Goal: Navigation & Orientation: Find specific page/section

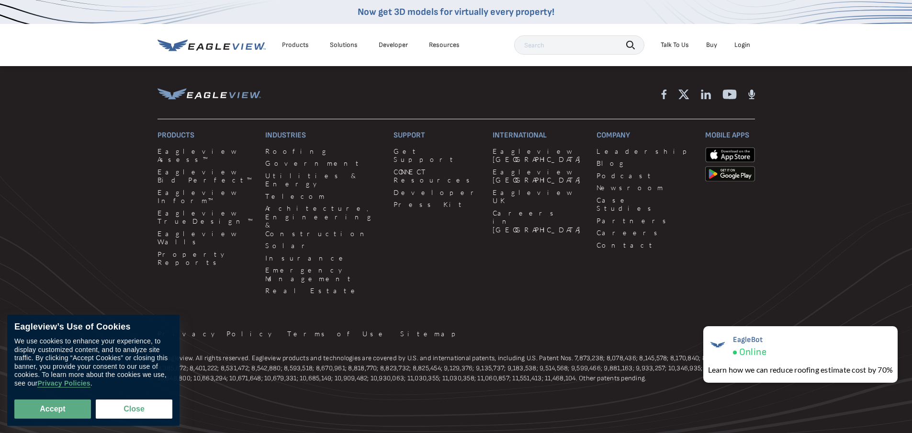
scroll to position [2880, 0]
click at [435, 43] on div "Resources" at bounding box center [444, 45] width 31 height 9
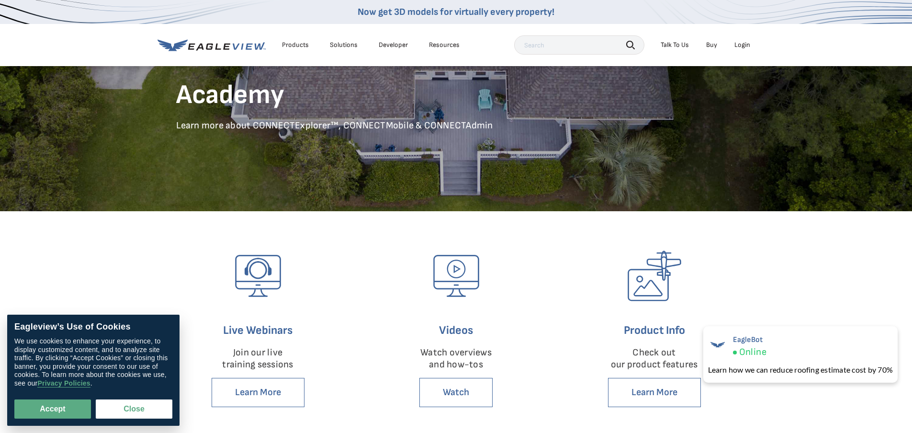
scroll to position [248, 0]
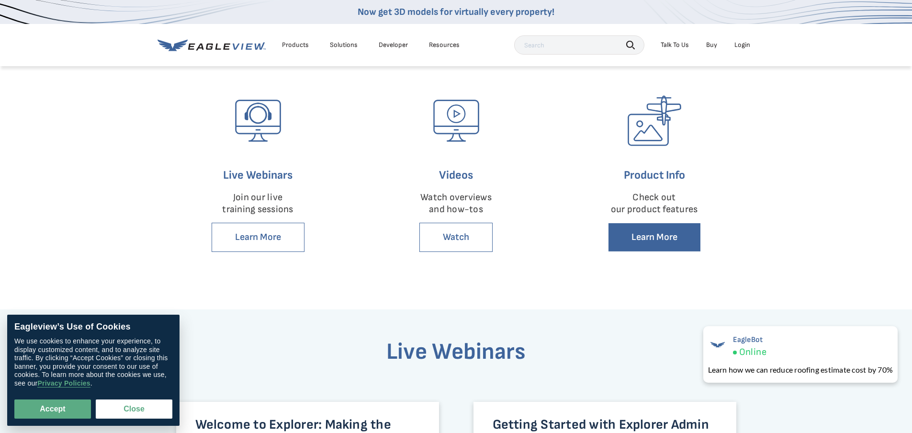
click at [660, 236] on link "Learn More" at bounding box center [654, 237] width 93 height 29
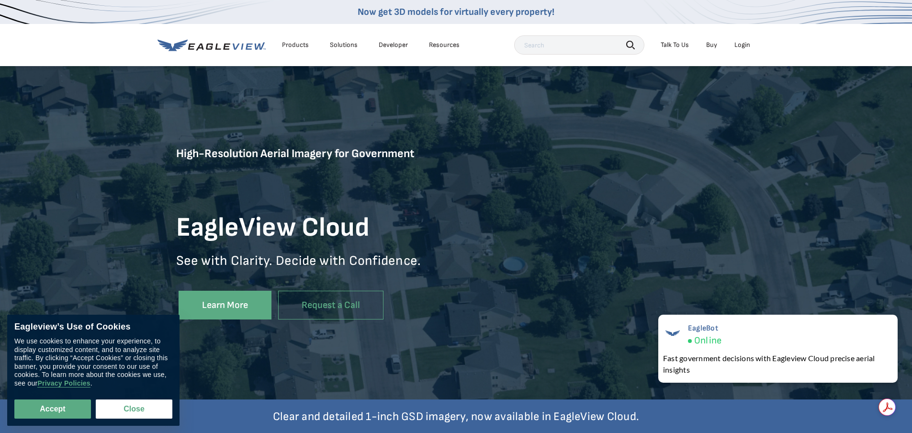
click at [253, 45] on icon at bounding box center [211, 45] width 108 height 12
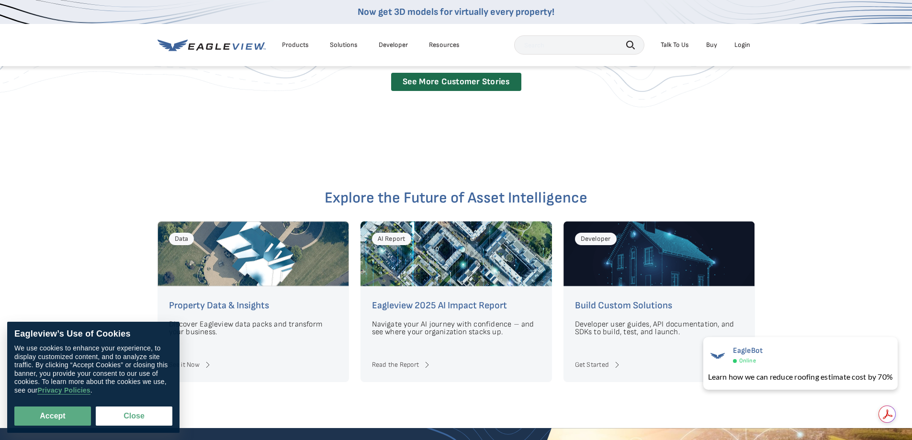
scroll to position [2105, 0]
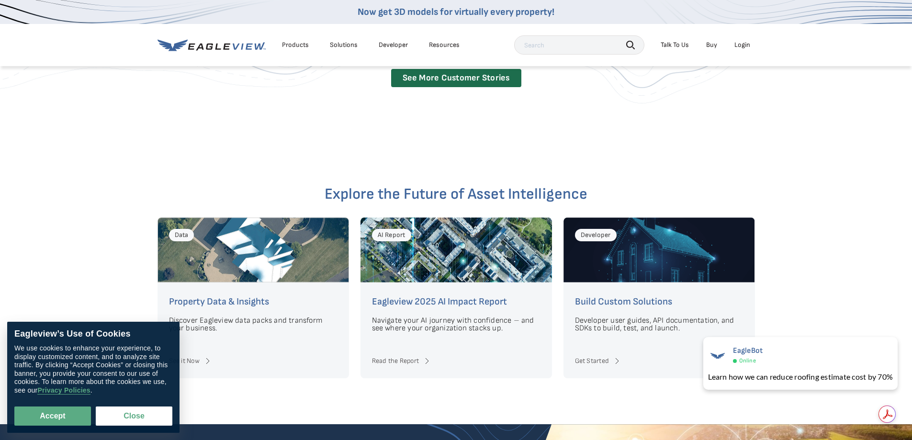
drag, startPoint x: 717, startPoint y: 272, endPoint x: 727, endPoint y: 271, distance: 10.2
click at [720, 272] on div "Developer" at bounding box center [658, 249] width 191 height 65
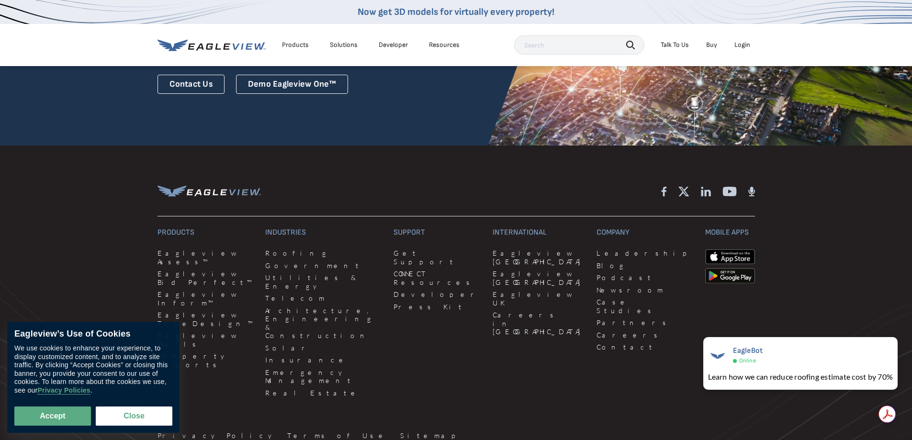
scroll to position [2584, 0]
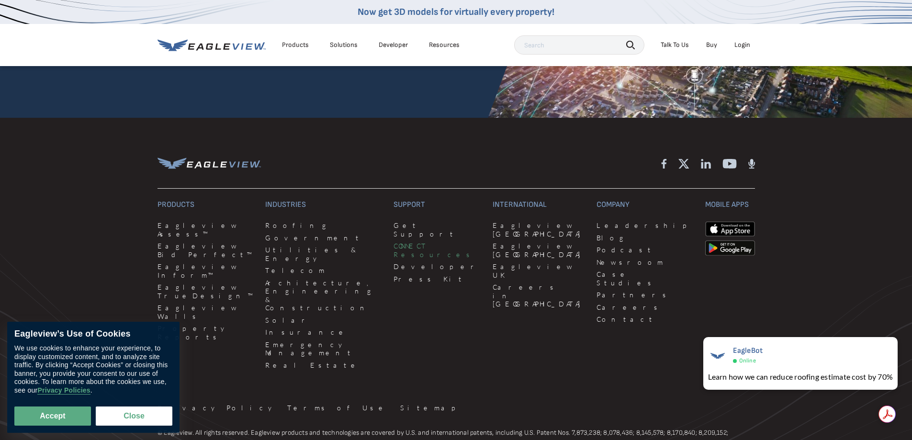
click at [393, 242] on link "CONNECT Resources" at bounding box center [437, 250] width 88 height 17
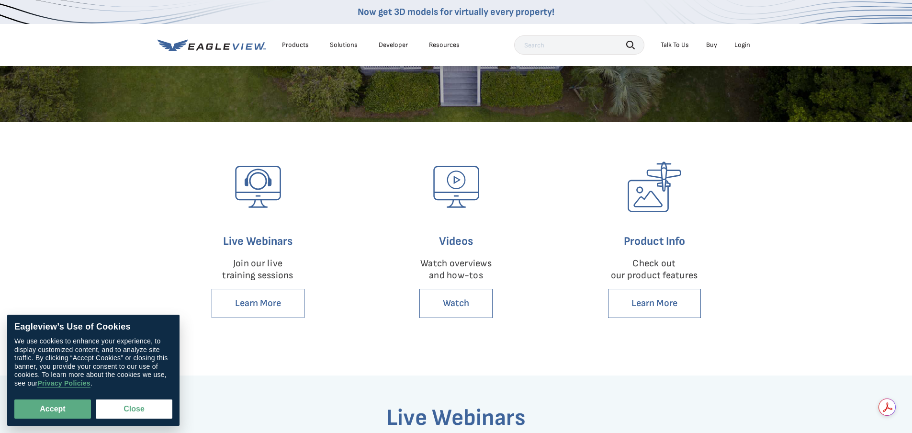
scroll to position [287, 0]
